Goal: Task Accomplishment & Management: Manage account settings

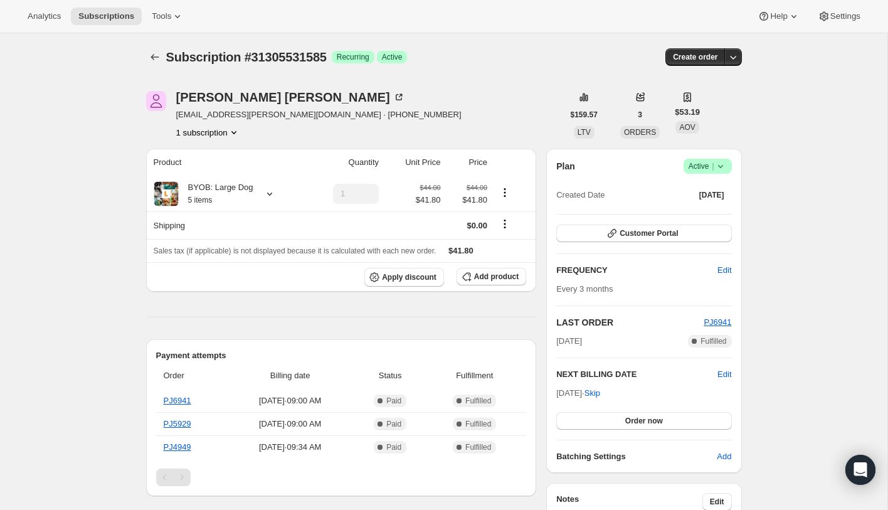
click at [722, 169] on icon at bounding box center [720, 166] width 13 height 13
click at [724, 166] on icon at bounding box center [720, 166] width 13 height 13
click at [720, 212] on span "Cancel subscription" at bounding box center [702, 212] width 71 height 9
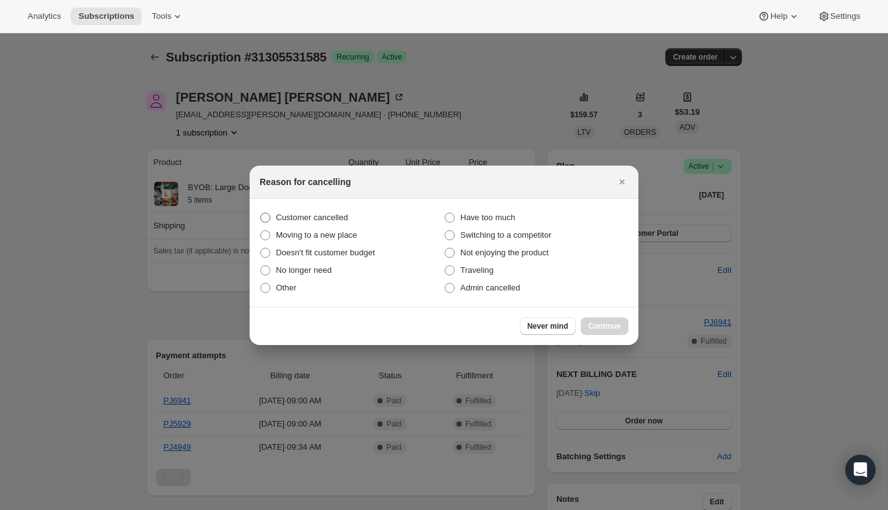
click at [275, 219] on label "Customer cancelled" at bounding box center [352, 218] width 184 height 18
click at [261, 213] on input "Customer cancelled" at bounding box center [260, 213] width 1 height 1
radio input "true"
click at [598, 322] on span "Continue" at bounding box center [604, 326] width 33 height 10
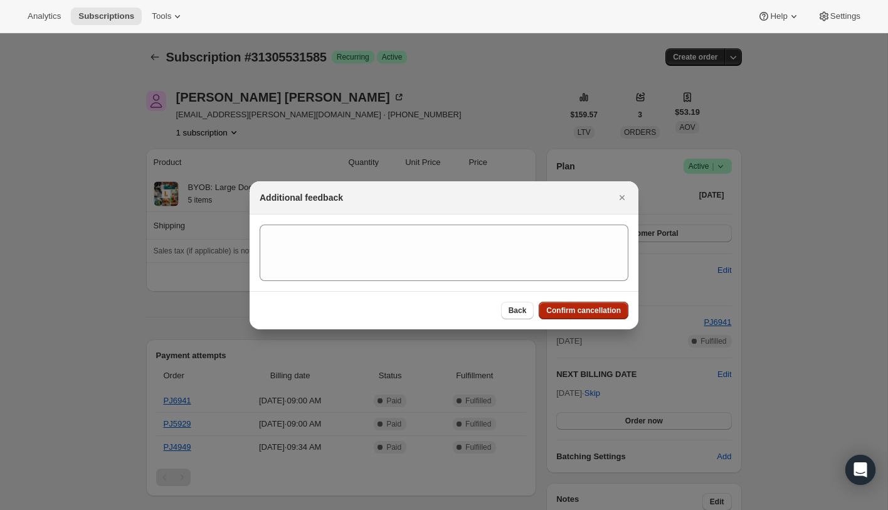
click at [586, 311] on span "Confirm cancellation" at bounding box center [583, 310] width 75 height 10
